Goal: Contribute content: Add original content to the website for others to see

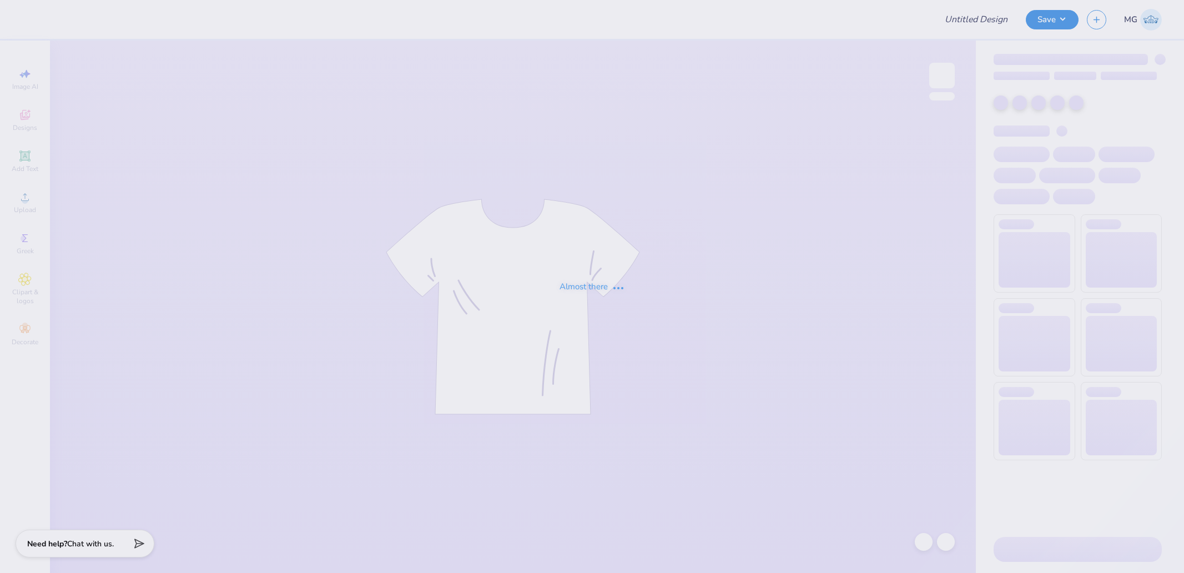
type input "[PERSON_NAME] : Happy Viking"
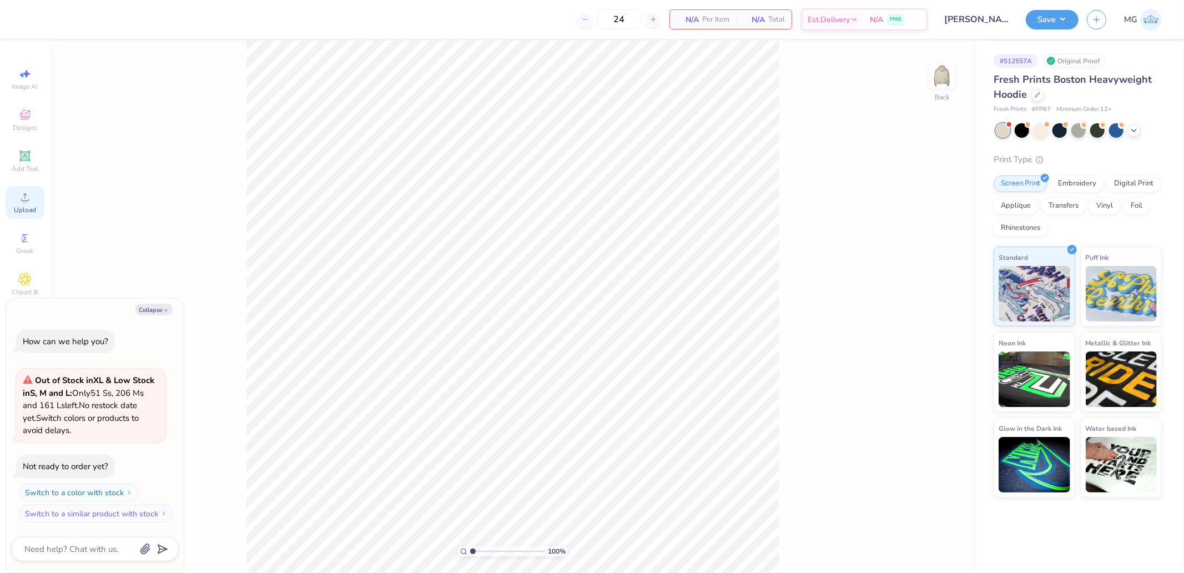
click at [25, 204] on div "Upload" at bounding box center [25, 202] width 39 height 33
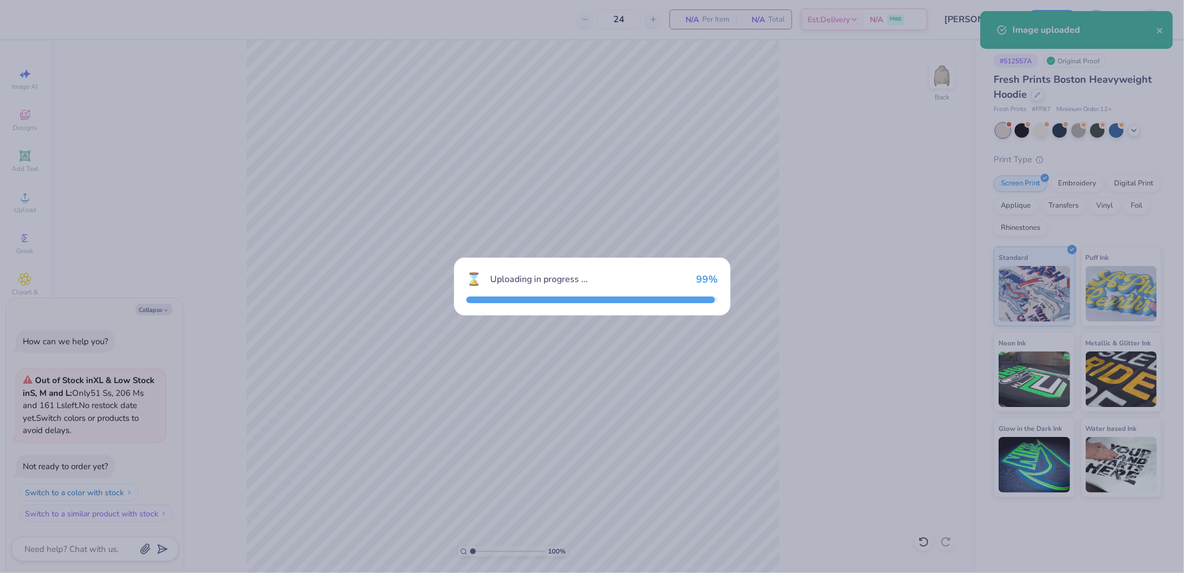
type textarea "x"
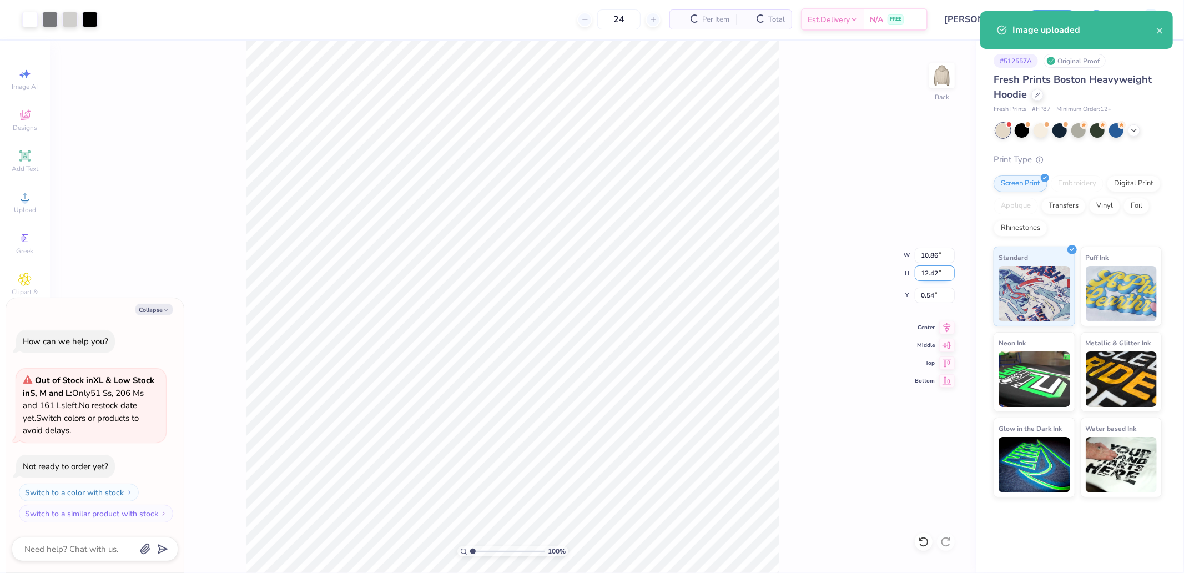
click at [933, 279] on input "12.42" at bounding box center [934, 273] width 40 height 16
type input "10"
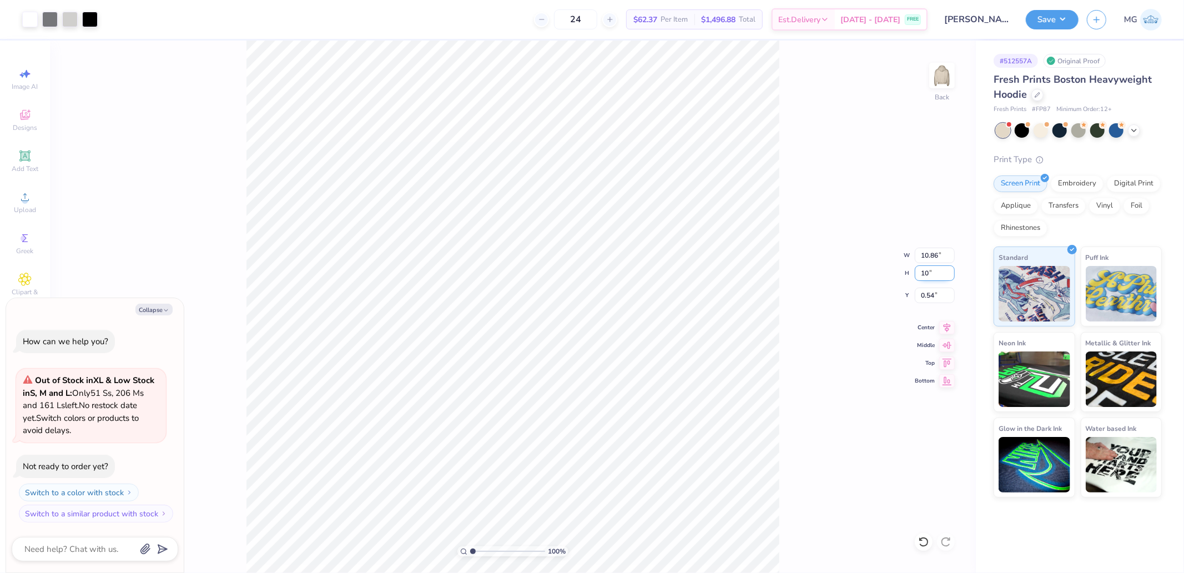
type textarea "x"
type input "8.74"
type input "10.00"
type input "1.75"
type textarea "x"
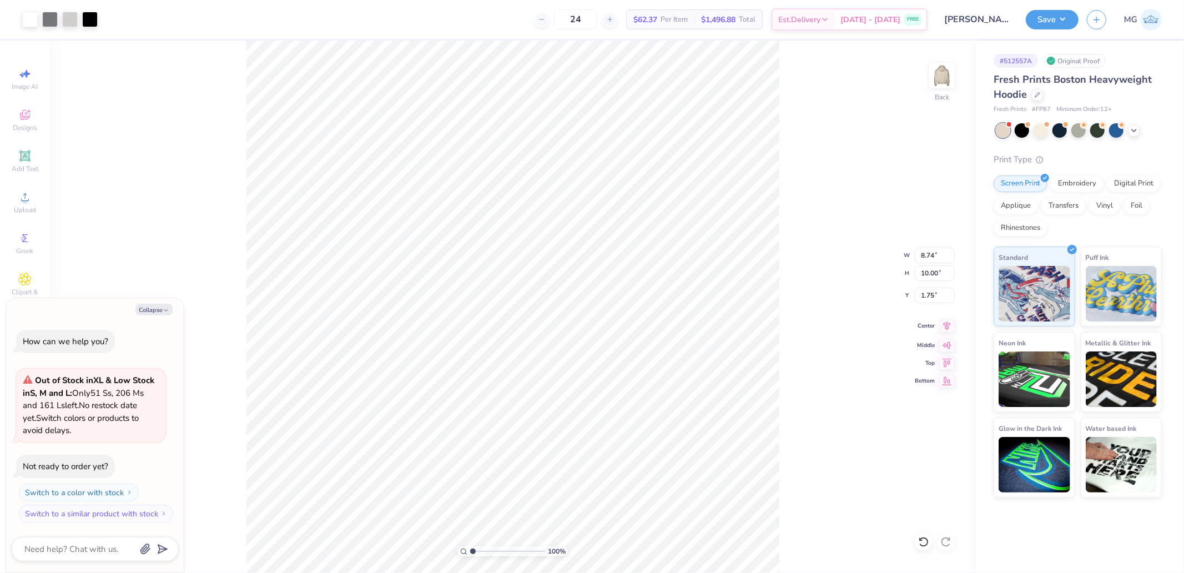
type input "1.48"
click at [943, 328] on icon at bounding box center [947, 325] width 16 height 13
click at [935, 293] on input "1.48" at bounding box center [934, 295] width 40 height 16
type textarea "x"
type input "2"
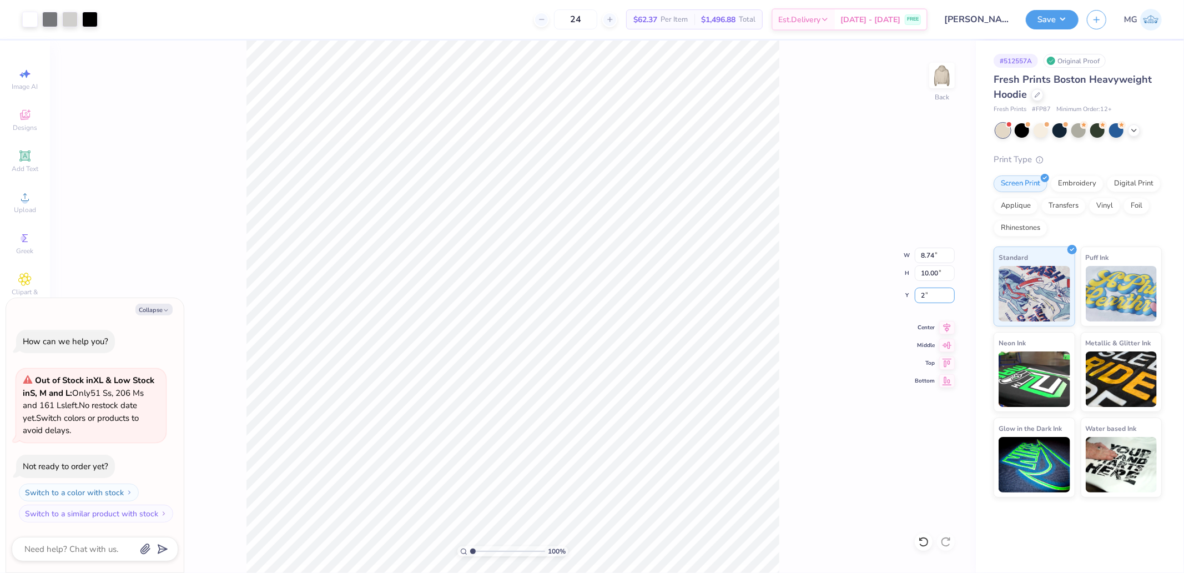
type textarea "x"
type input "1.5"
type textarea "x"
type input "1.50"
click at [943, 325] on icon at bounding box center [947, 325] width 16 height 13
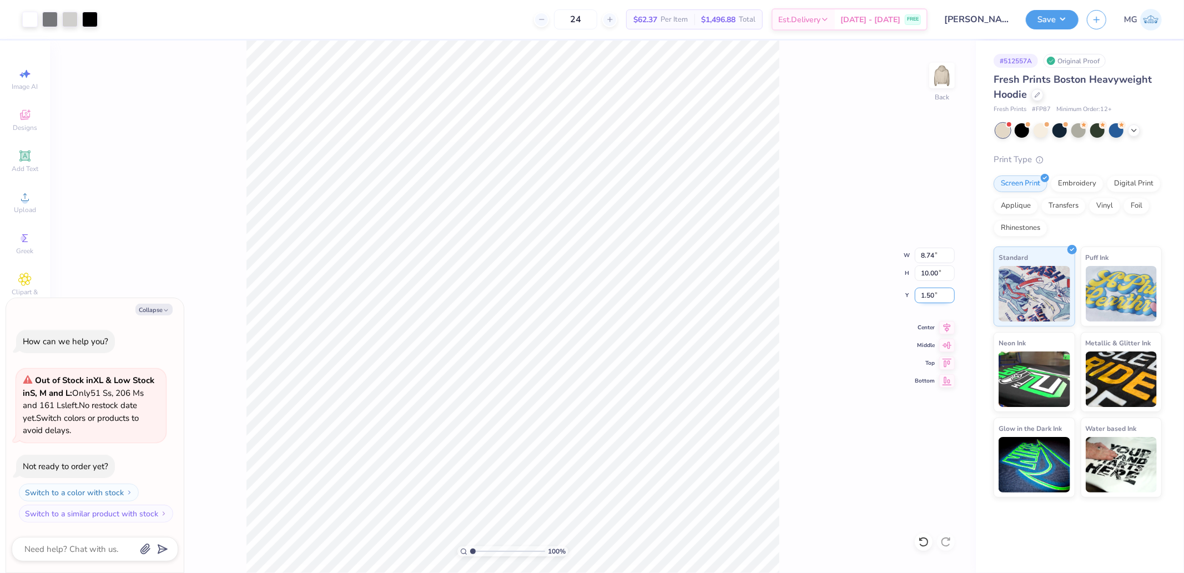
type textarea "x"
click at [938, 291] on input "1.54" at bounding box center [934, 295] width 40 height 16
type input "1.5"
type textarea "x"
type input "1.50"
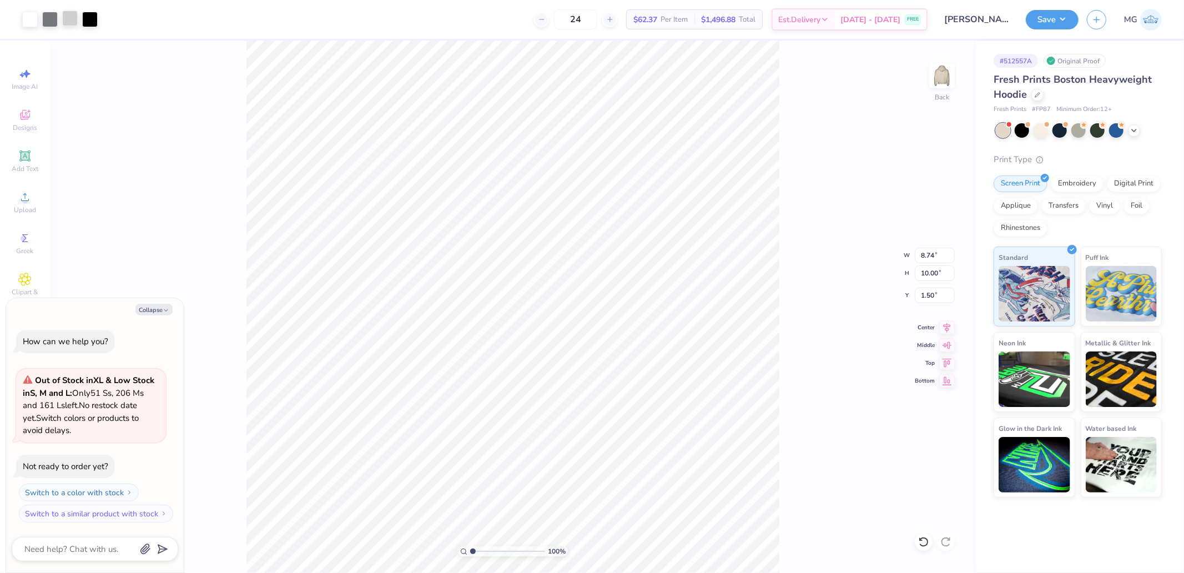
click at [74, 20] on div at bounding box center [70, 19] width 16 height 16
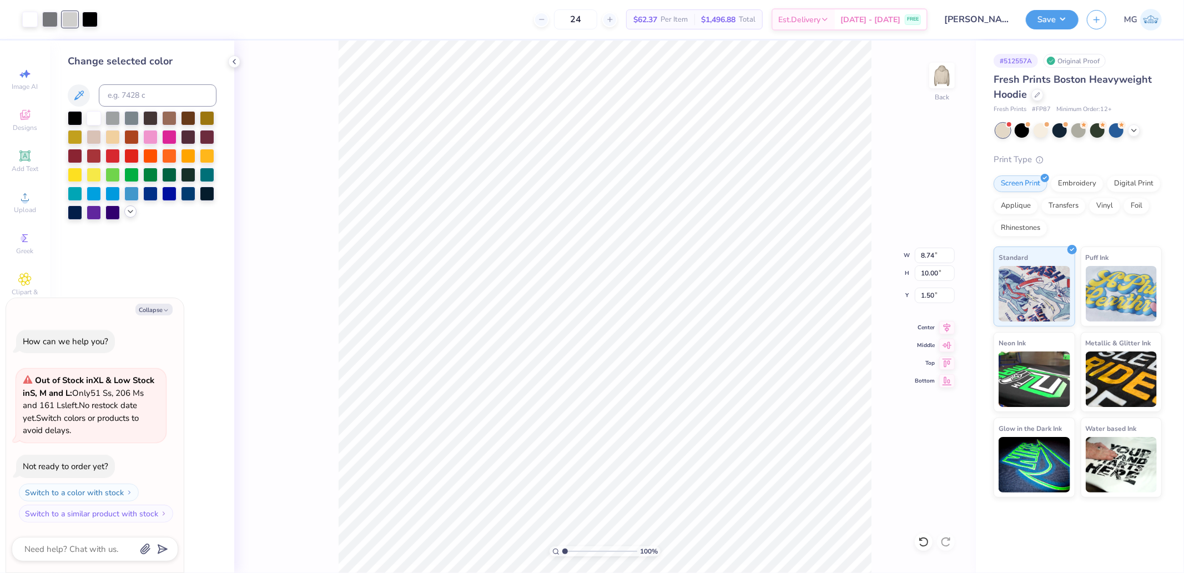
click at [134, 215] on icon at bounding box center [130, 211] width 9 height 9
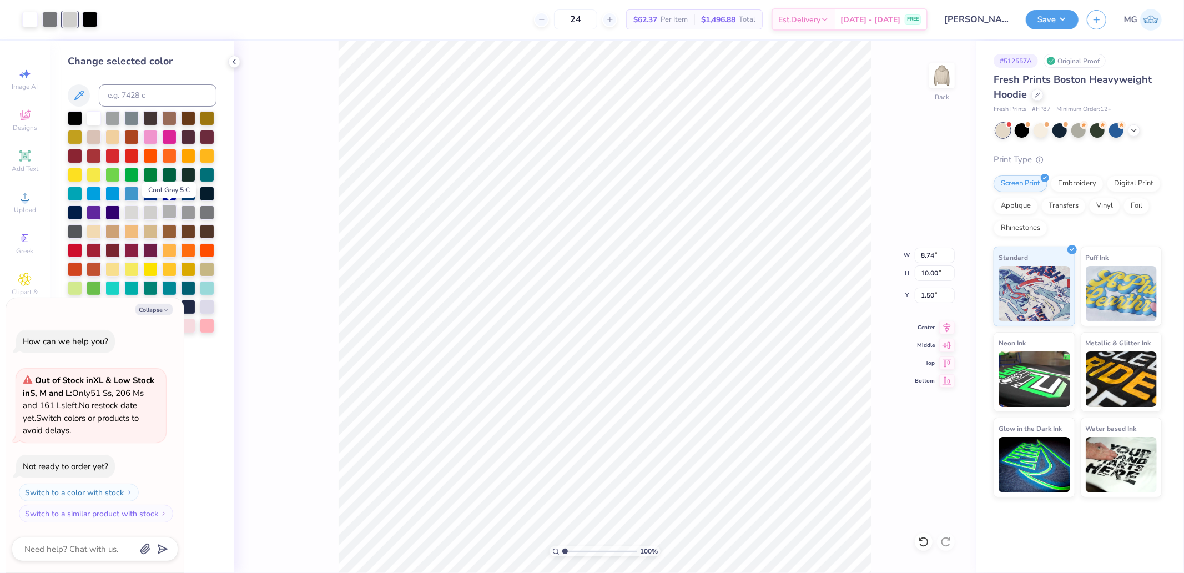
click at [169, 211] on div at bounding box center [169, 211] width 14 height 14
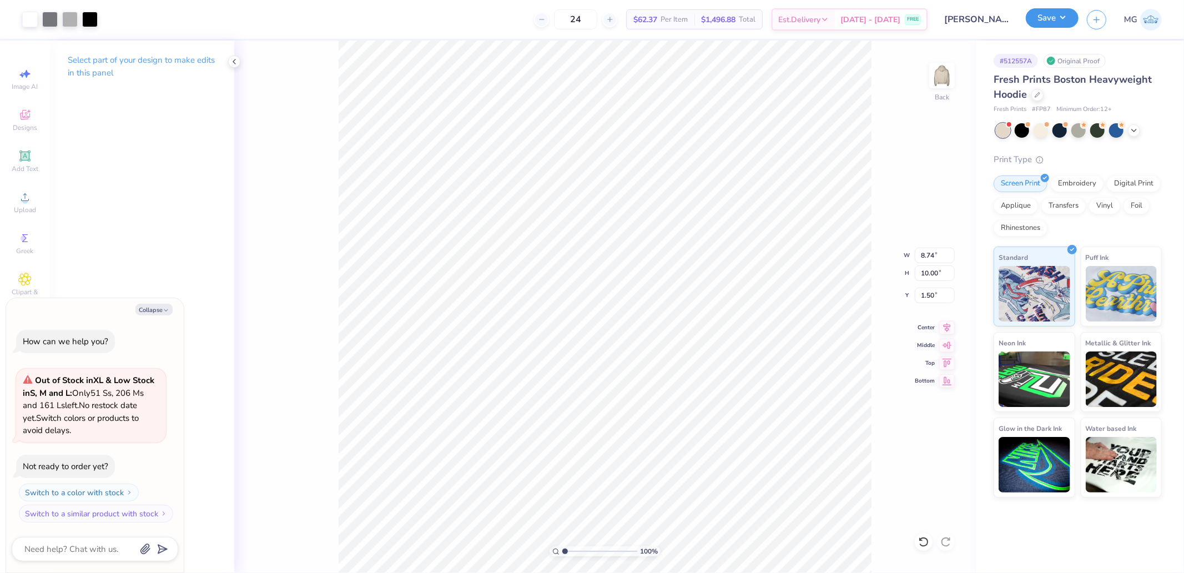
click at [1057, 22] on button "Save" at bounding box center [1051, 17] width 53 height 19
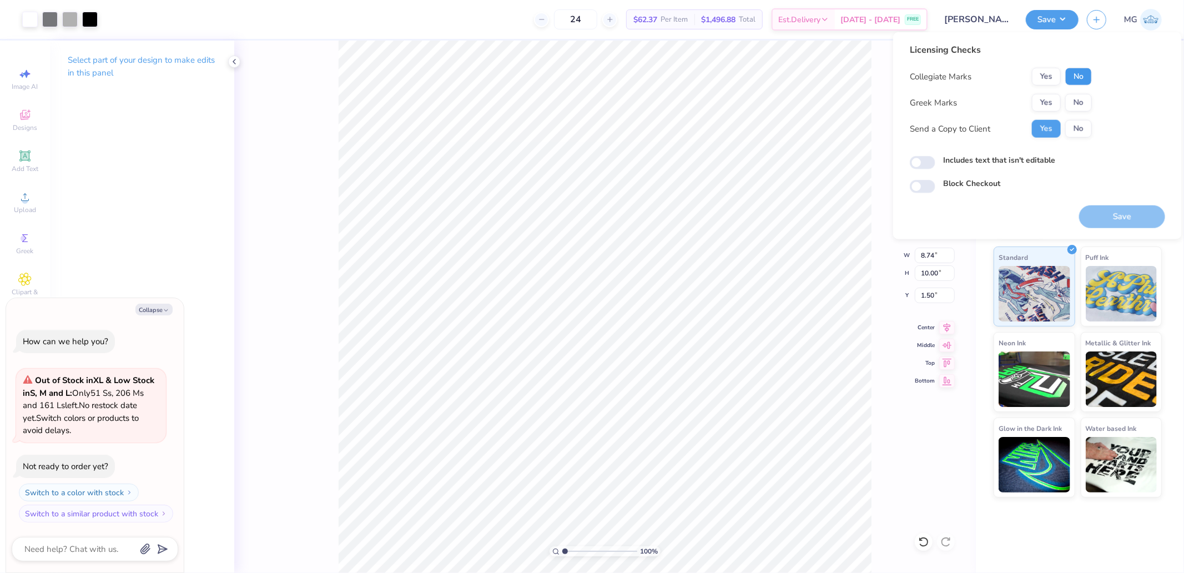
click at [1075, 74] on button "No" at bounding box center [1078, 77] width 27 height 18
click at [1078, 99] on button "No" at bounding box center [1078, 103] width 27 height 18
click at [1127, 215] on button "Save" at bounding box center [1122, 216] width 86 height 23
type textarea "x"
